Goal: Browse casually: Explore the website without a specific task or goal

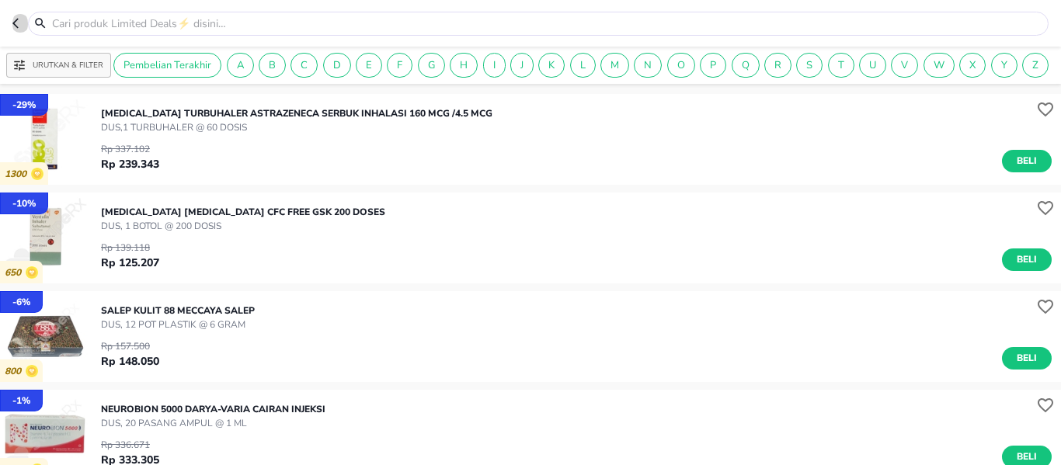
click at [13, 22] on icon "button" at bounding box center [18, 23] width 12 height 12
